Goal: Information Seeking & Learning: Learn about a topic

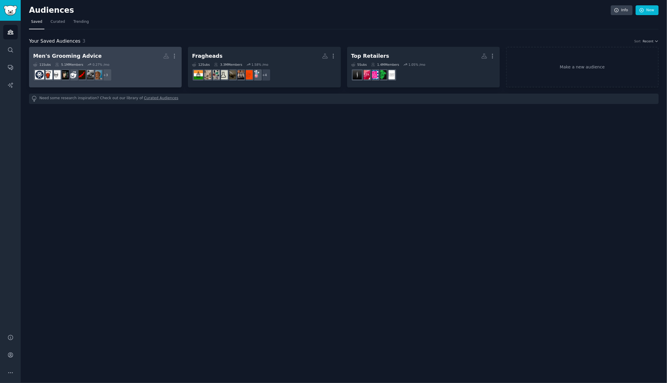
click at [84, 59] on h2 "Men's Grooming Advice More" at bounding box center [105, 56] width 144 height 10
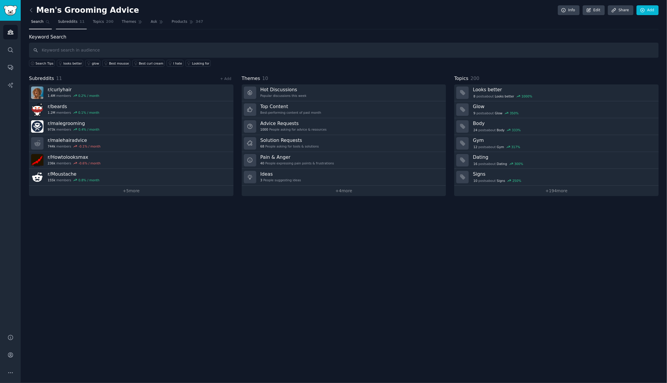
click at [65, 24] on span "Subreddits" at bounding box center [68, 21] width 20 height 5
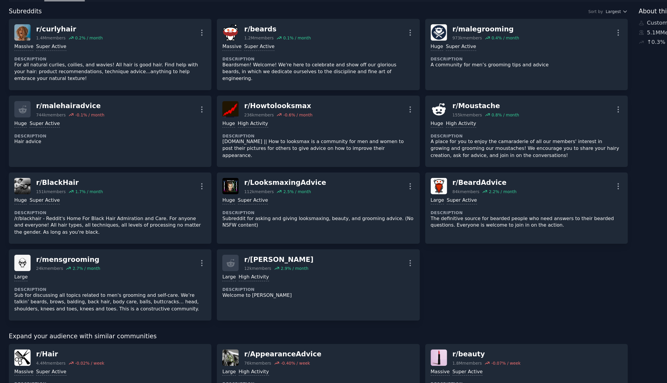
scroll to position [3, 0]
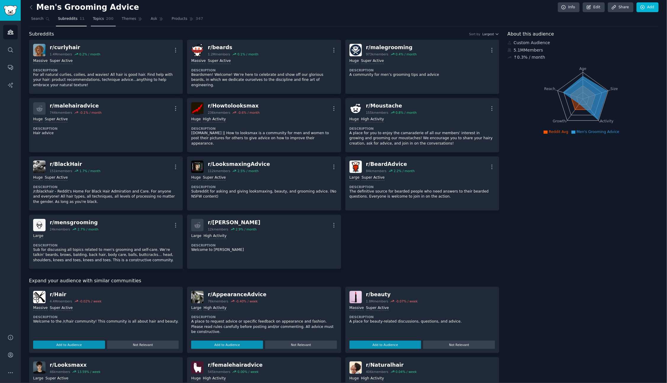
click at [101, 20] on span "Topics" at bounding box center [98, 18] width 11 height 5
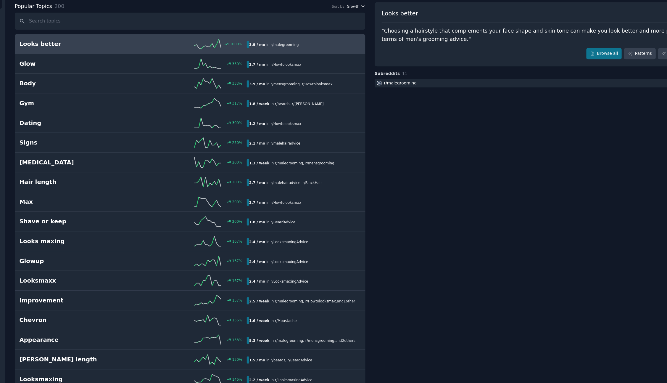
click at [328, 38] on span "Growth" at bounding box center [328, 37] width 11 height 4
click at [311, 59] on div "Velocity" at bounding box center [310, 59] width 55 height 10
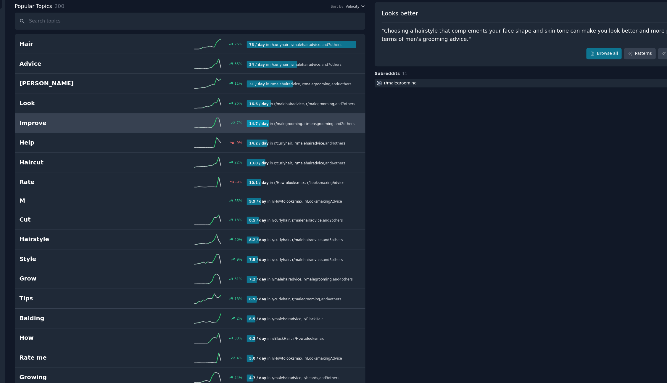
click at [130, 147] on link "Improve 7 % 14.7 / day in r/ malegrooming , r/ mensgrooming , and 2 other s" at bounding box center [184, 140] width 311 height 17
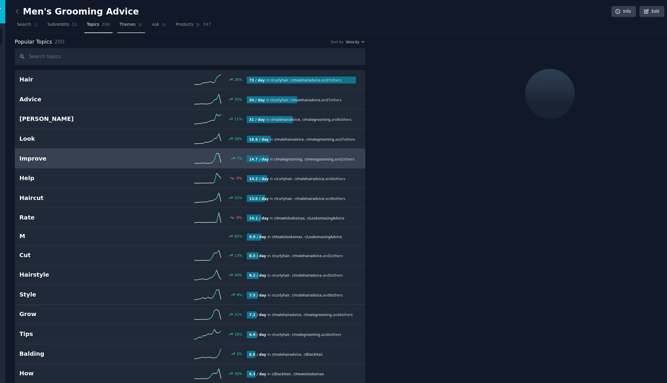
click at [130, 21] on span "Themes" at bounding box center [129, 21] width 15 height 5
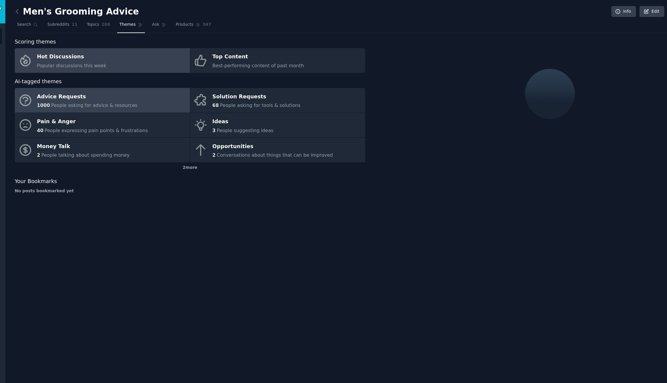
click at [68, 86] on div "Advice Requests" at bounding box center [93, 85] width 89 height 9
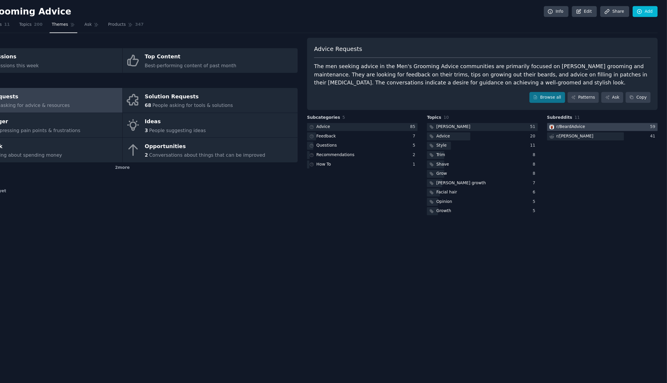
click at [584, 112] on div "r/ BeardAdvice" at bounding box center [581, 112] width 25 height 5
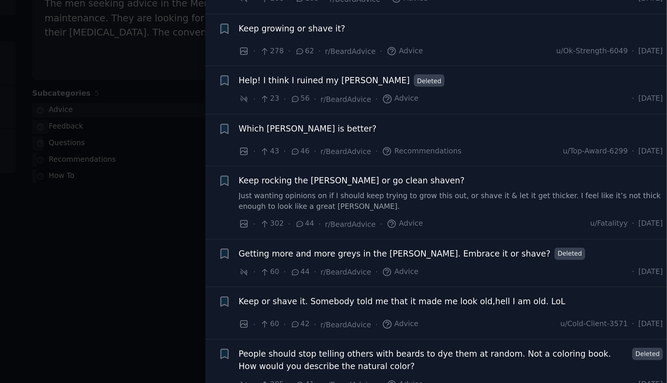
click at [386, 166] on div at bounding box center [333, 191] width 667 height 383
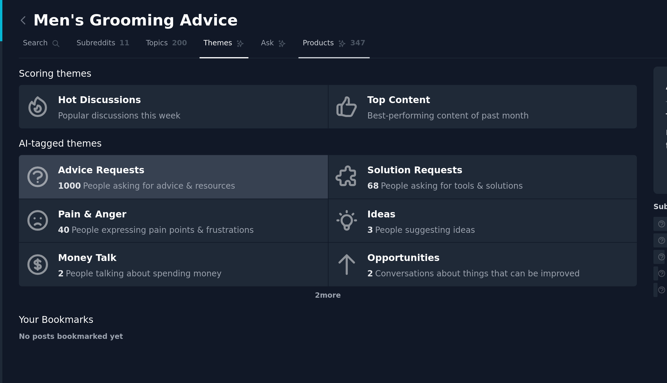
click at [183, 20] on span "Products" at bounding box center [180, 21] width 16 height 5
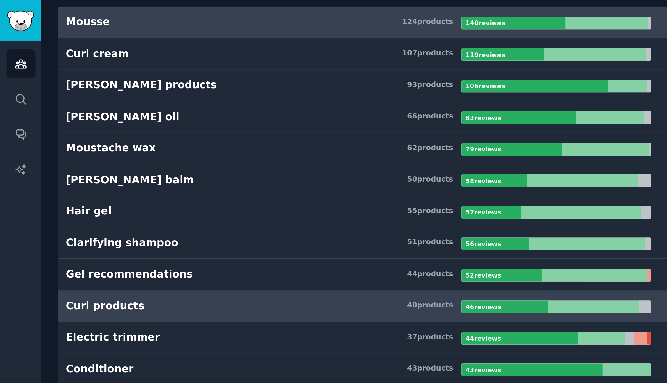
scroll to position [58, 0]
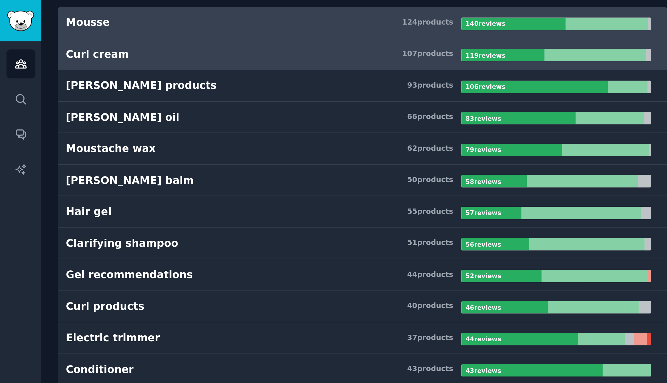
click at [36, 26] on div "Curl cream" at bounding box center [49, 27] width 32 height 7
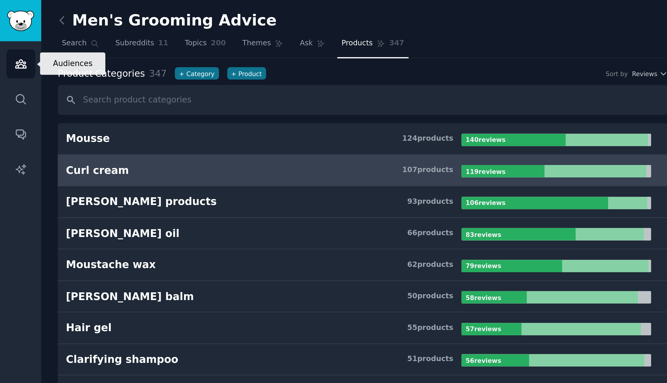
click at [9, 29] on icon "Sidebar" at bounding box center [10, 32] width 6 height 6
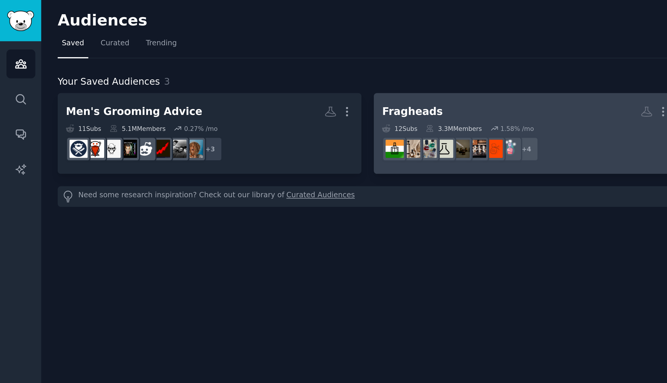
click at [237, 64] on div "3.3M Members" at bounding box center [228, 64] width 28 height 4
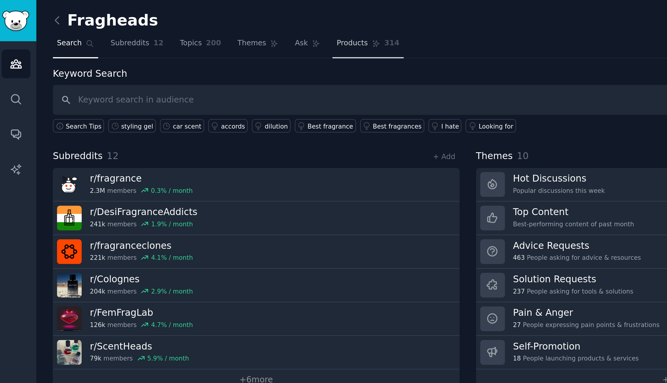
click at [179, 21] on span "Products" at bounding box center [180, 21] width 16 height 5
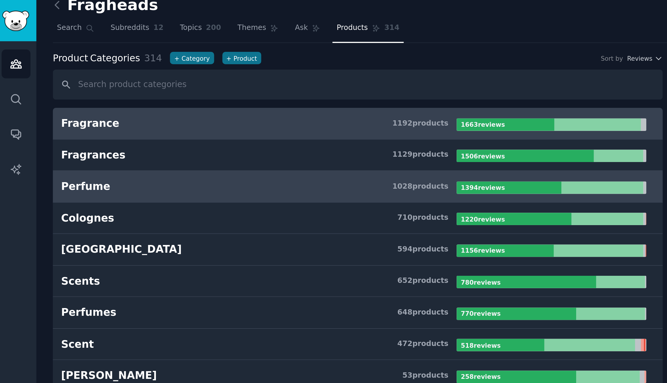
scroll to position [8, 0]
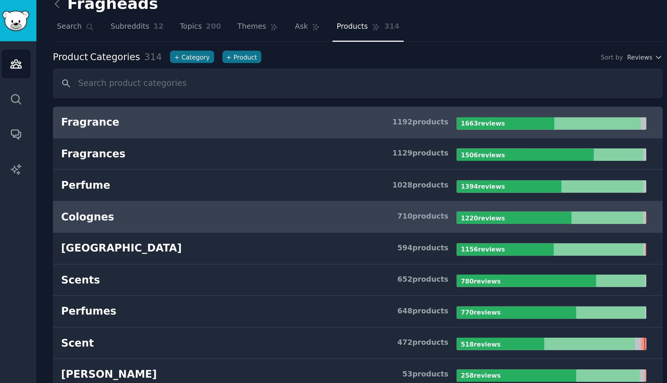
click at [58, 107] on h3 "Colognes 710 product s" at bounding box center [132, 108] width 199 height 7
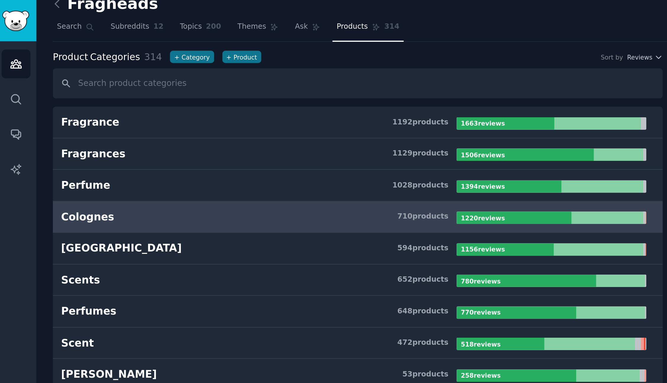
click at [247, 108] on b "1220 review s" at bounding box center [245, 110] width 22 height 4
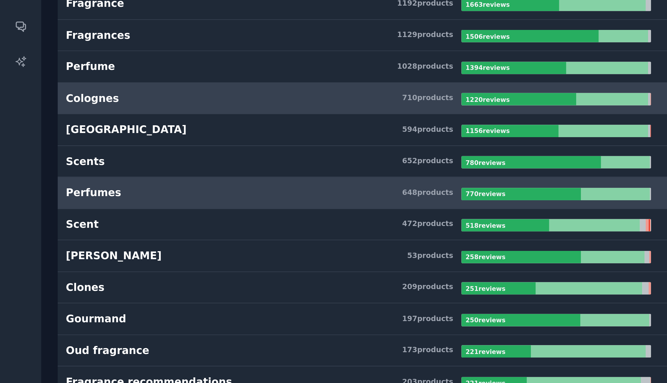
scroll to position [15, 0]
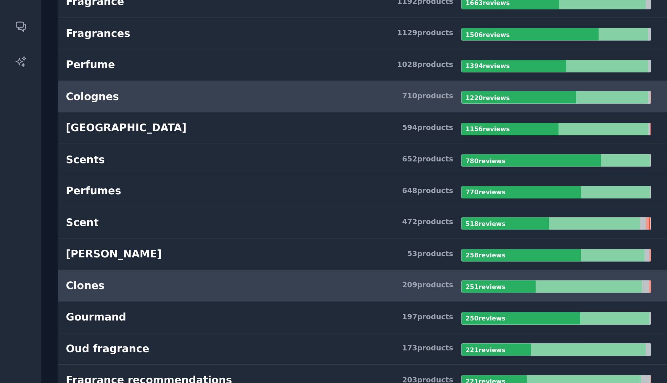
click at [39, 197] on div "Clones" at bounding box center [43, 197] width 20 height 7
